Goal: Information Seeking & Learning: Compare options

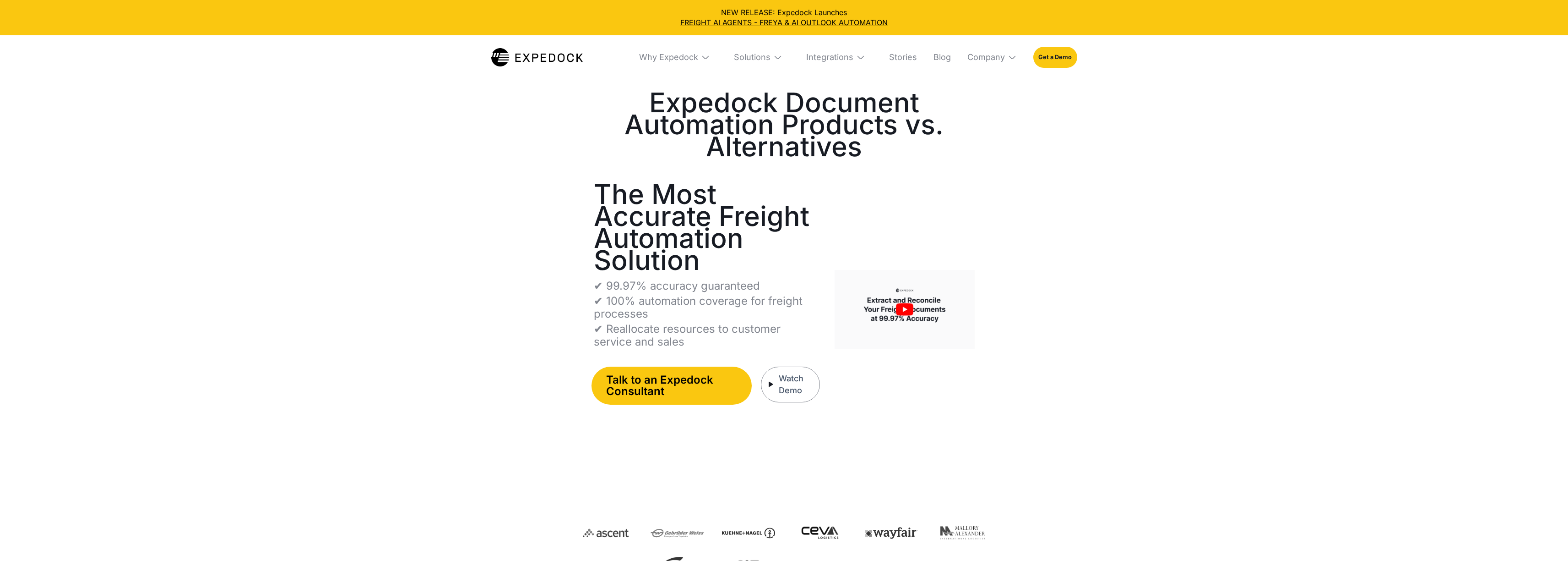
select select
click at [530, 58] on img at bounding box center [537, 57] width 91 height 18
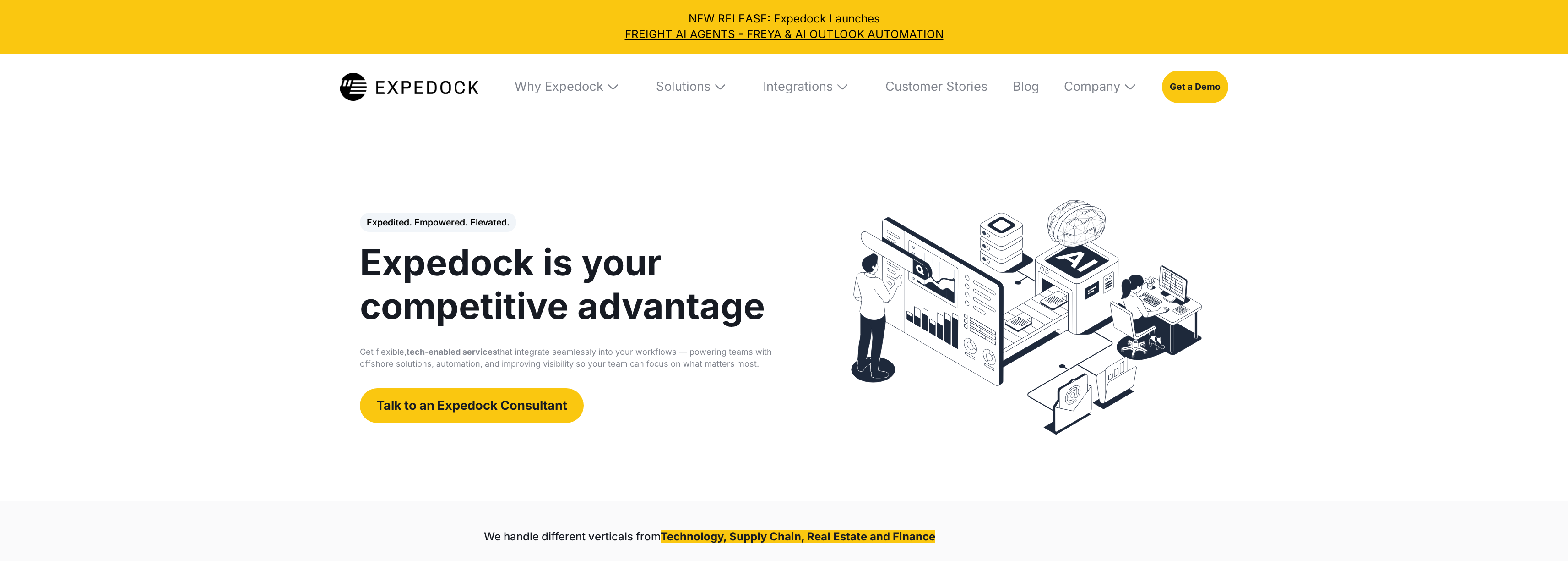
select select
click at [839, 85] on img at bounding box center [842, 86] width 14 height 14
click at [804, 182] on link "Cargowise" at bounding box center [803, 177] width 114 height 38
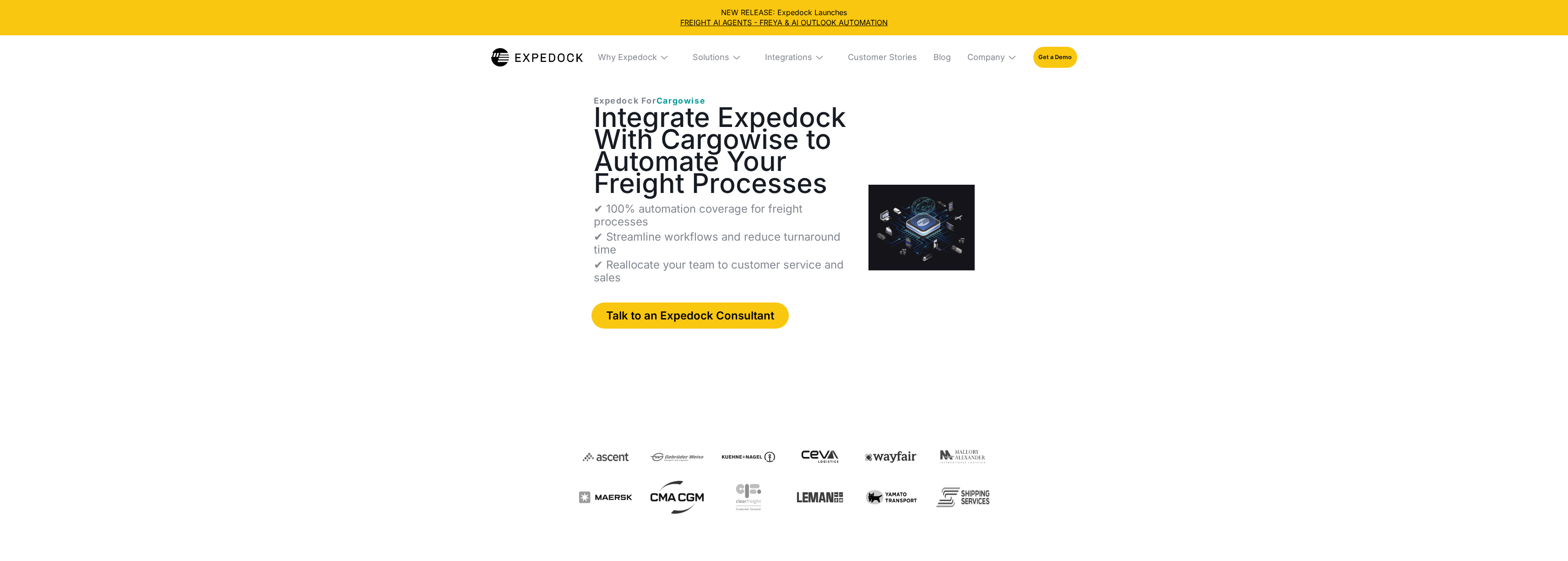
select select
